Goal: Register for event/course

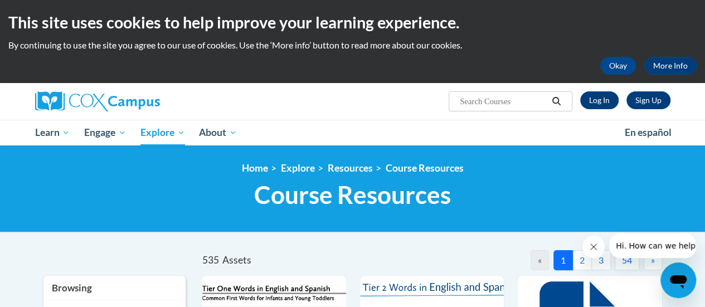
click at [514, 97] on input "Search..." at bounding box center [503, 101] width 89 height 13
type input "[MEDICAL_DATA]"
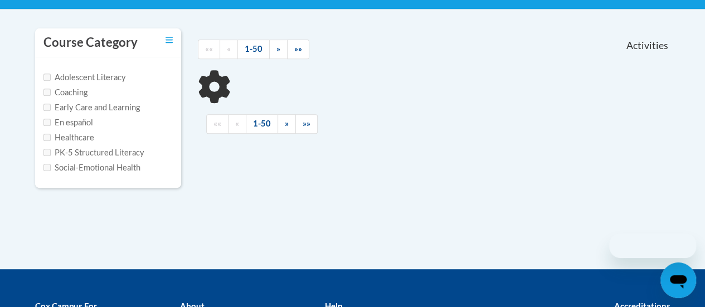
scroll to position [223, 0]
type input "fluency assessment"
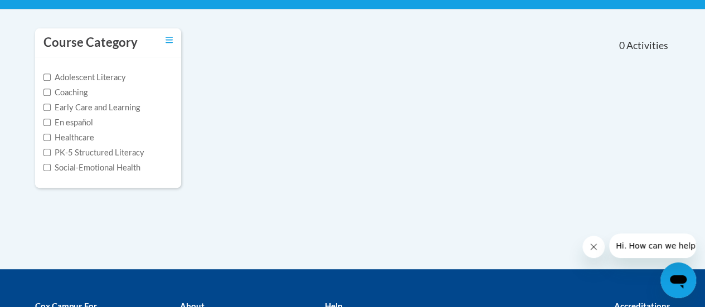
click at [81, 102] on label "Early Care and Learning" at bounding box center [91, 107] width 96 height 12
click at [51, 104] on input "Early Care and Learning" at bounding box center [46, 107] width 7 height 7
checkbox input "true"
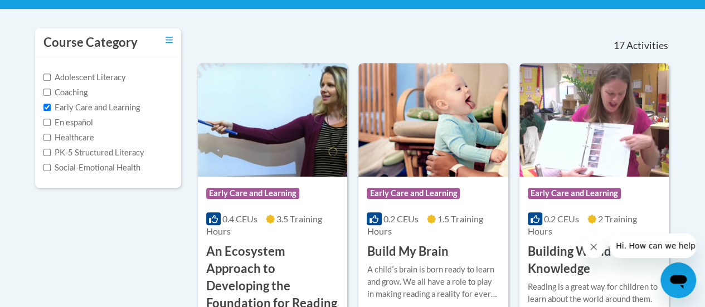
scroll to position [279, 0]
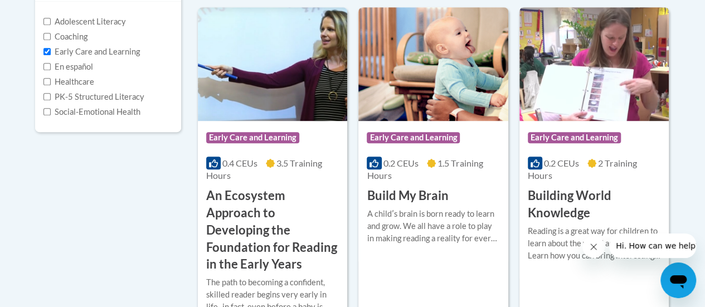
click at [618, 89] on img at bounding box center [594, 64] width 149 height 114
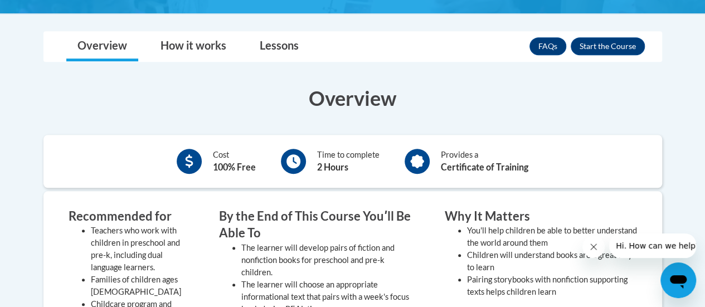
scroll to position [223, 0]
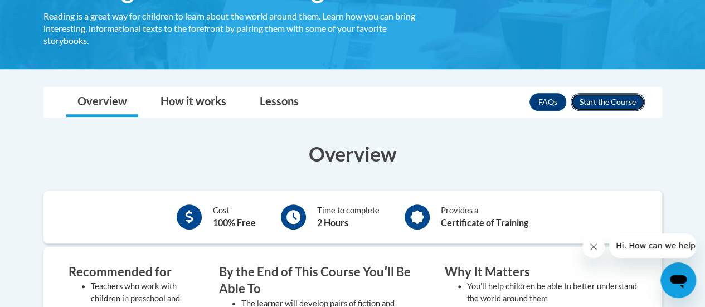
click at [604, 101] on button "Enroll" at bounding box center [608, 102] width 74 height 18
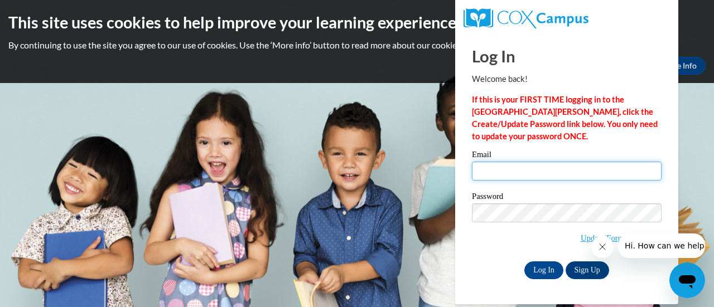
click at [512, 178] on input "Email" at bounding box center [567, 171] width 190 height 19
type input "shakima.palmer@apsk12.org"
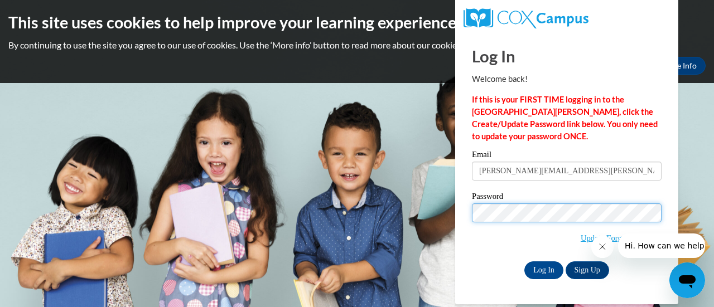
click at [524, 262] on input "Log In" at bounding box center [543, 271] width 39 height 18
